Goal: Information Seeking & Learning: Learn about a topic

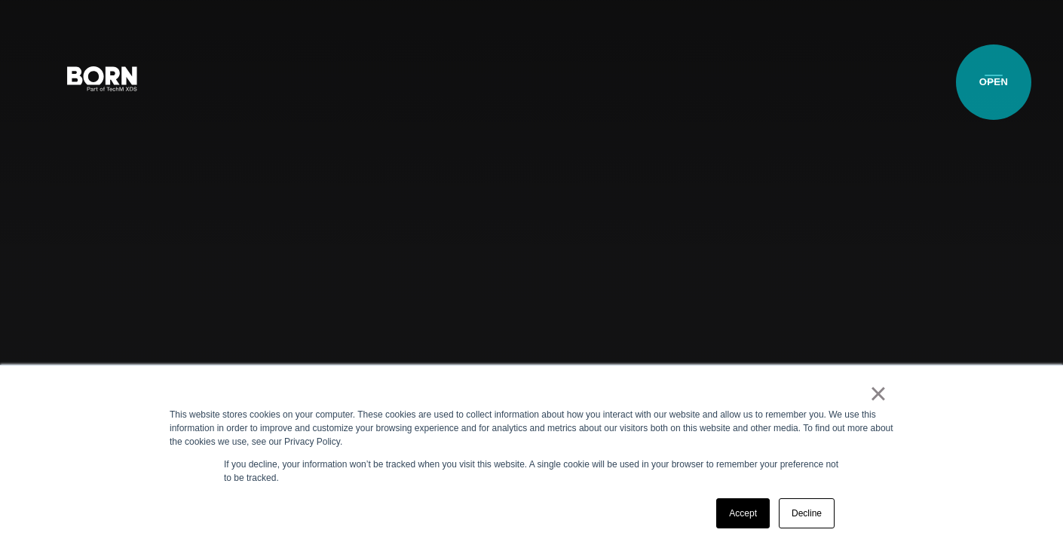
click at [994, 81] on button "Primary Menu" at bounding box center [994, 78] width 36 height 32
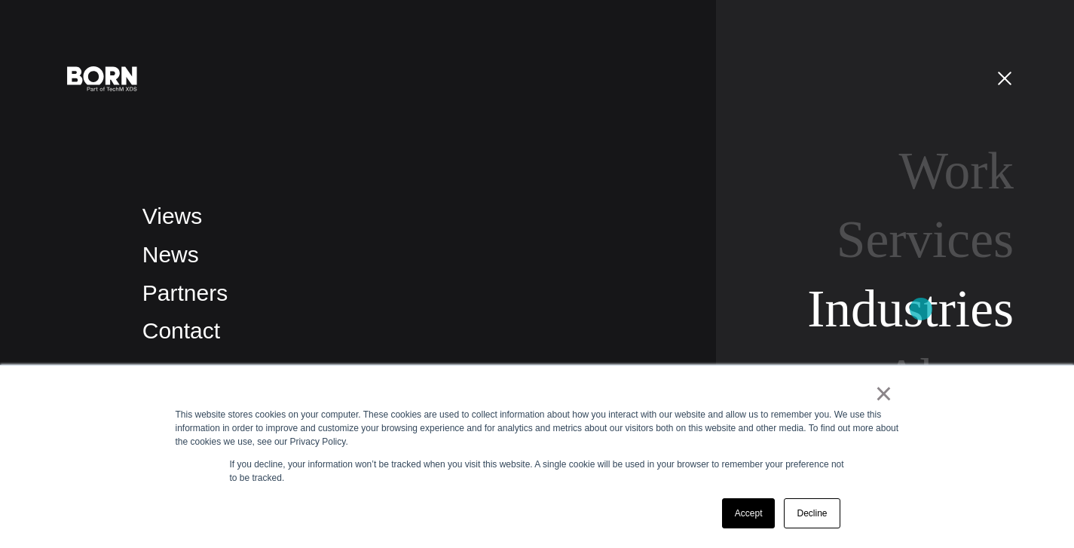
click at [921, 309] on link "Industries" at bounding box center [910, 309] width 207 height 58
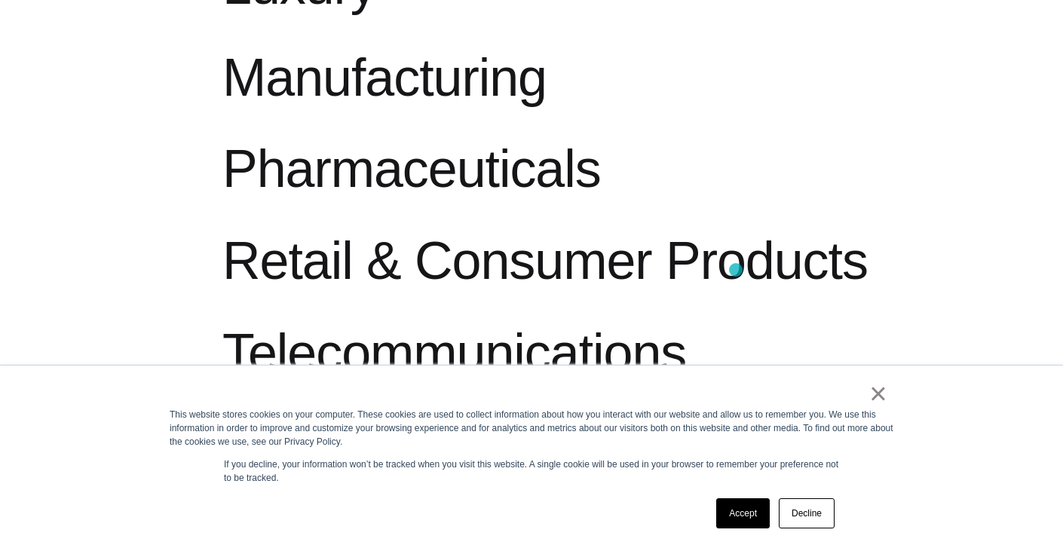
scroll to position [1682, 0]
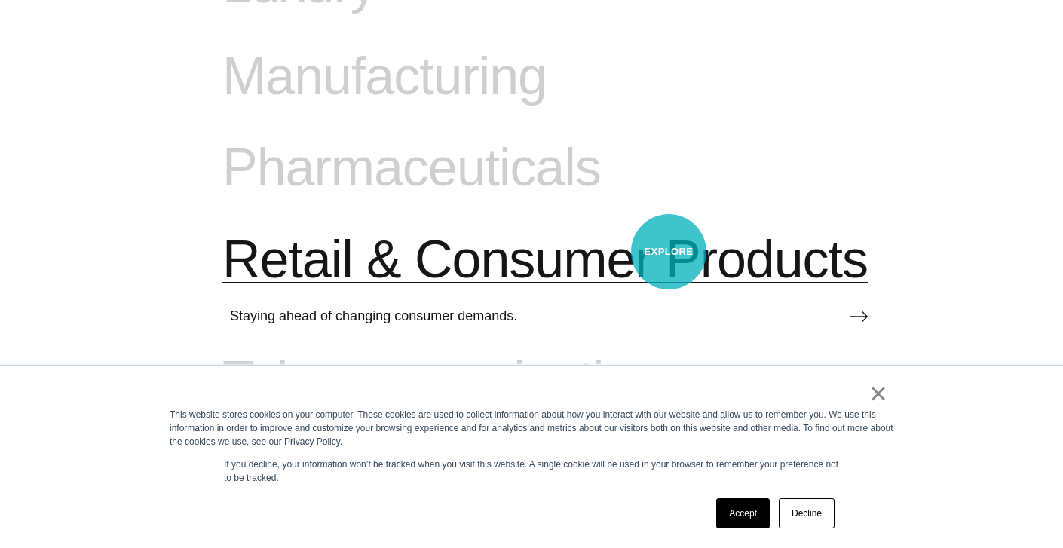
click at [669, 252] on span "Retail & Consumer Products" at bounding box center [544, 260] width 645 height 62
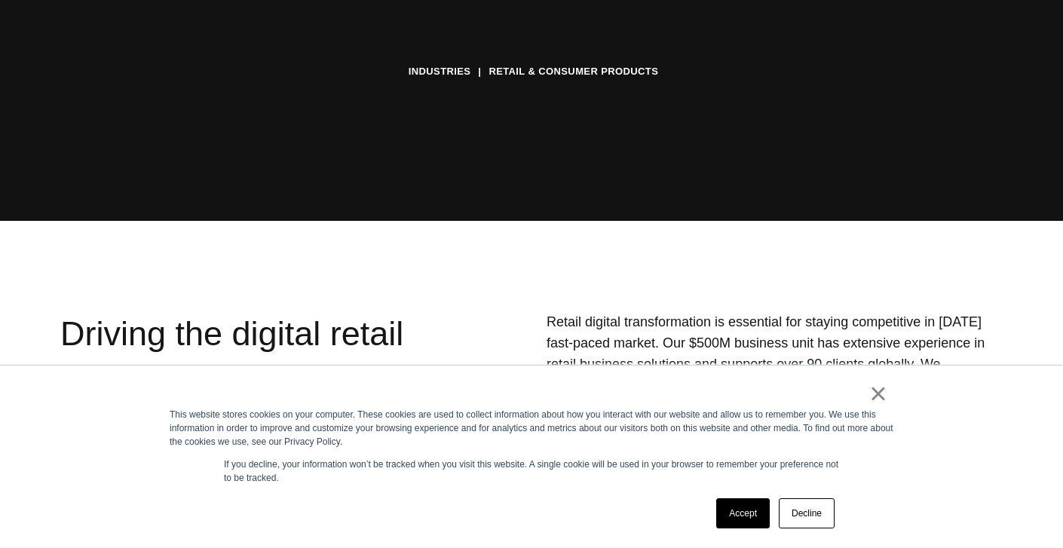
scroll to position [373, 0]
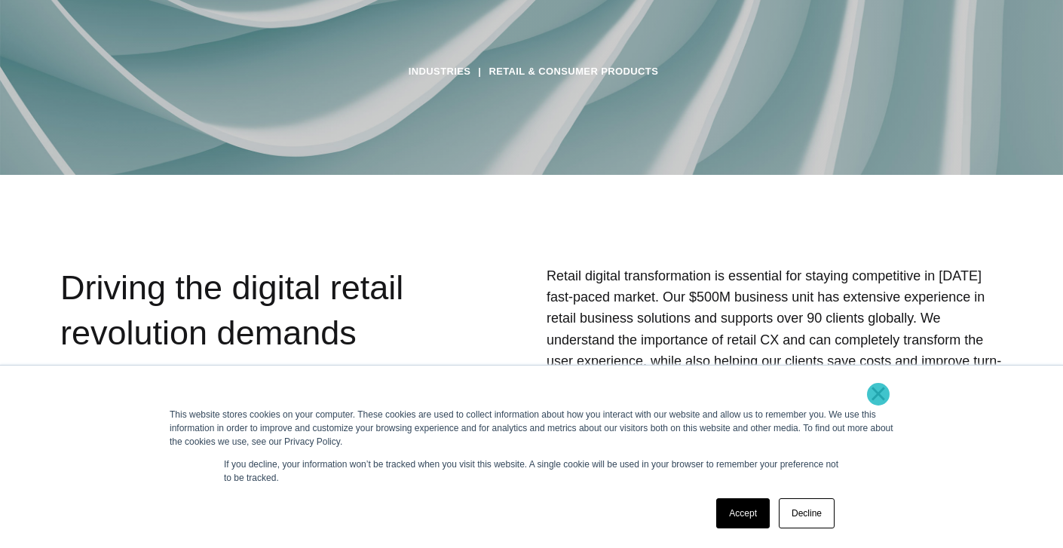
click at [878, 394] on link "×" at bounding box center [878, 394] width 18 height 14
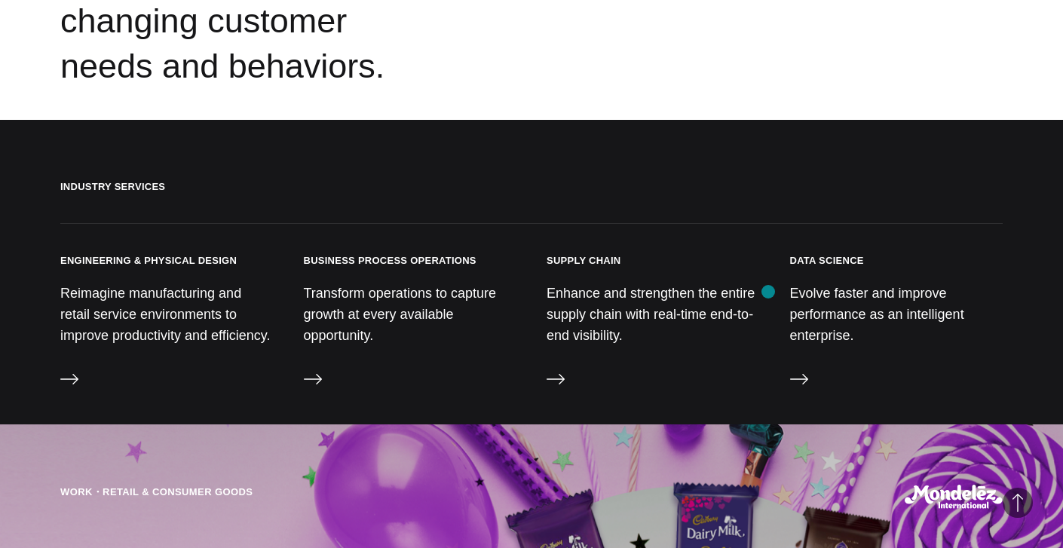
scroll to position [3577, 0]
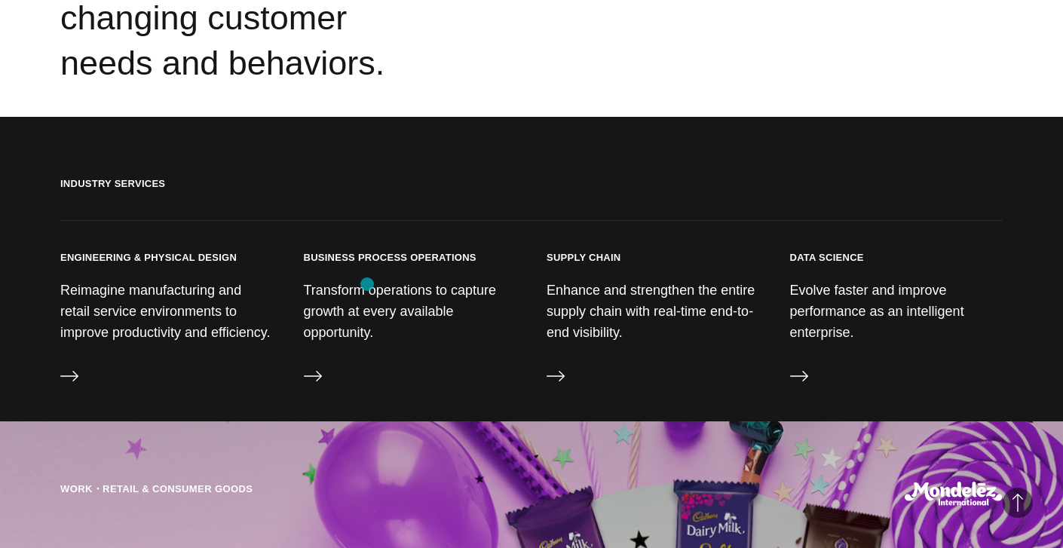
click at [367, 284] on p "Transform operations to capture growth at every available opportunity." at bounding box center [410, 312] width 213 height 64
click at [309, 371] on icon at bounding box center [313, 376] width 18 height 11
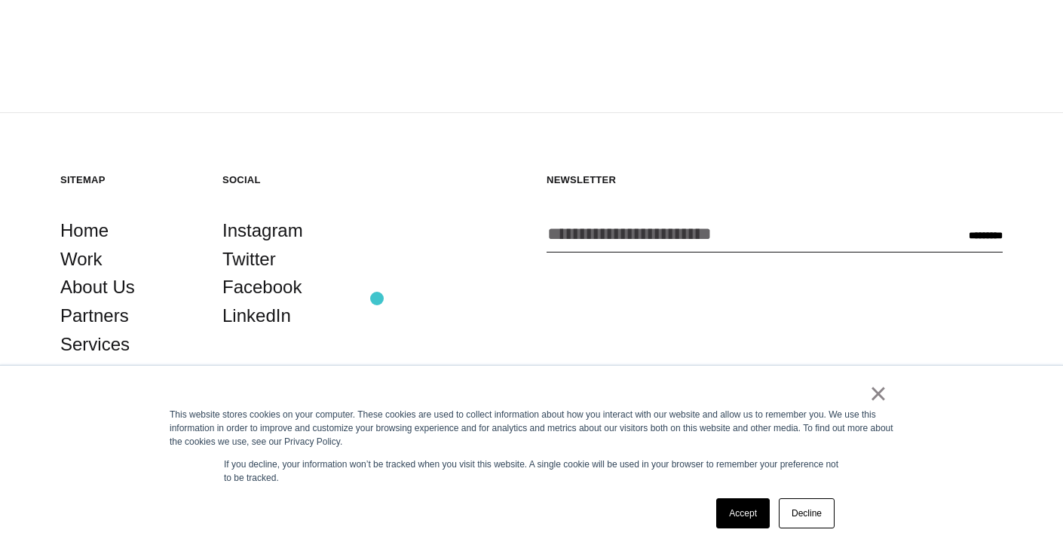
scroll to position [4003, 0]
click at [875, 397] on link "×" at bounding box center [878, 394] width 18 height 14
